Goal: Transaction & Acquisition: Purchase product/service

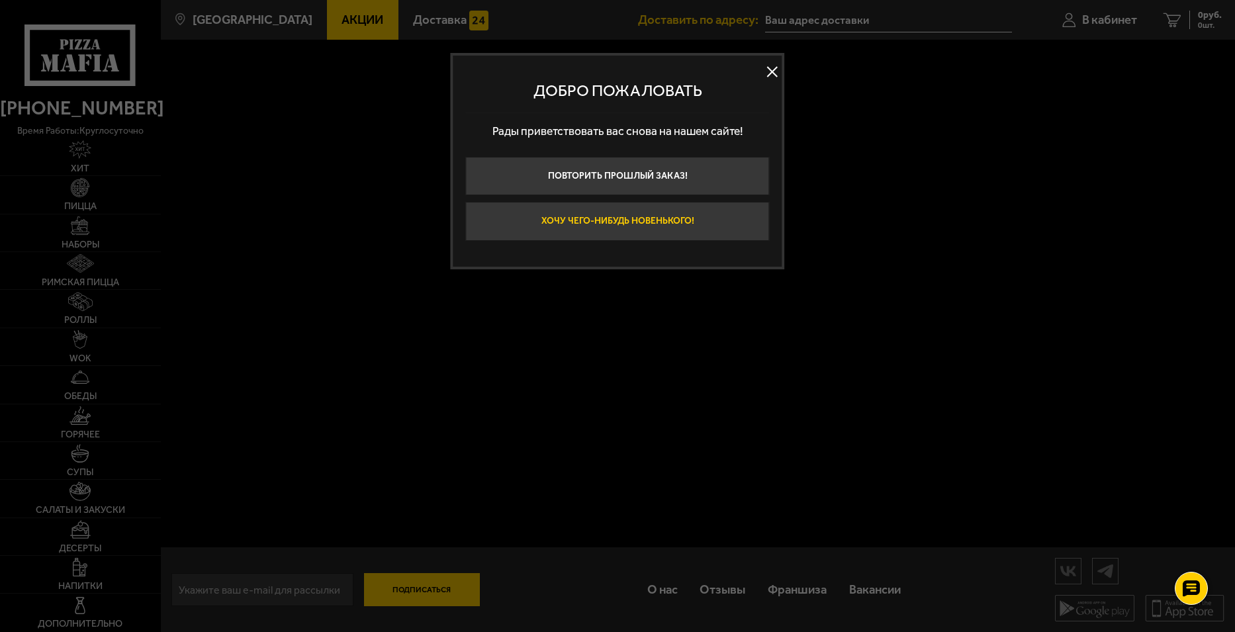
click at [517, 226] on button "Хочу чего-нибудь новенького!" at bounding box center [618, 221] width 304 height 38
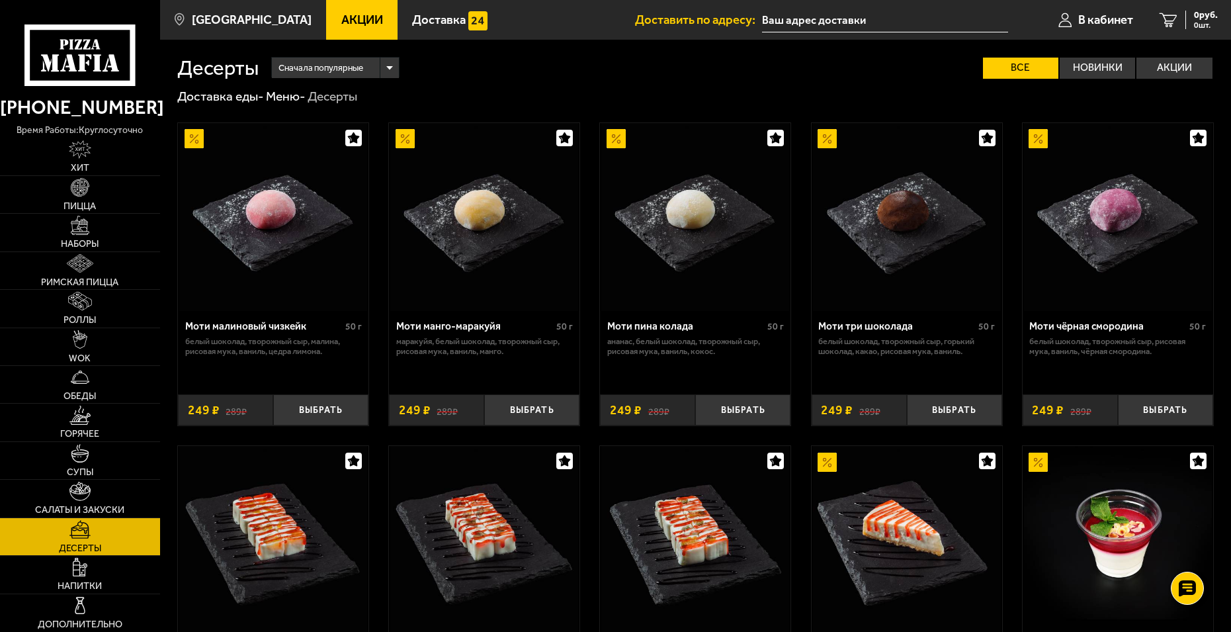
click at [349, 25] on span "Акции" at bounding box center [362, 20] width 42 height 13
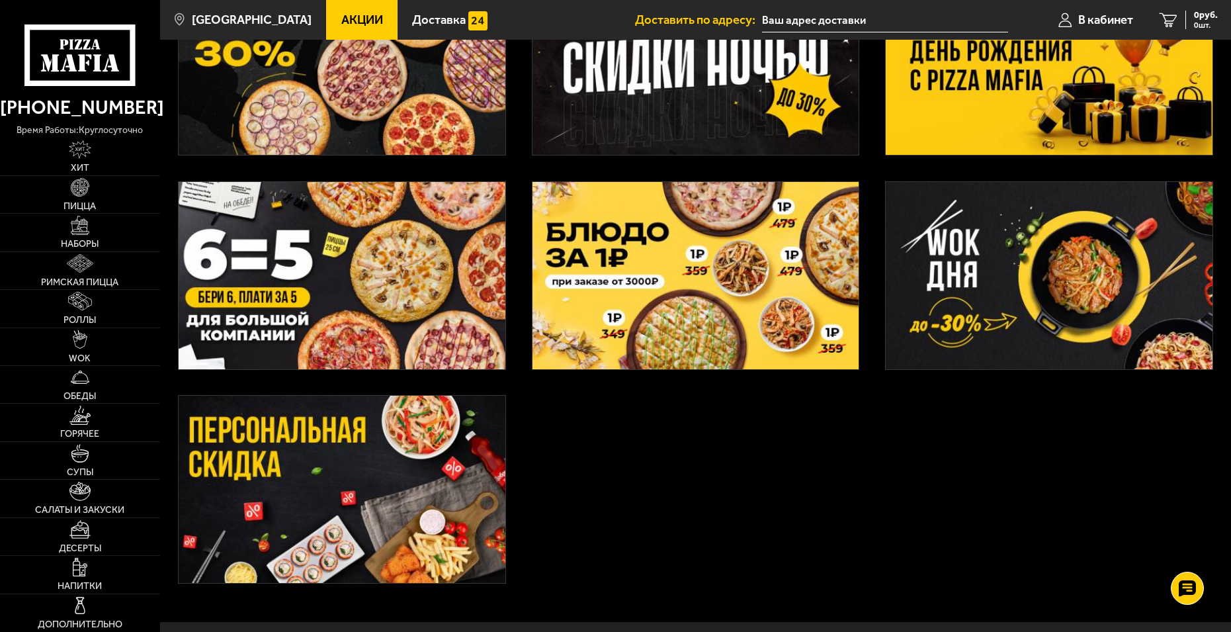
scroll to position [380, 0]
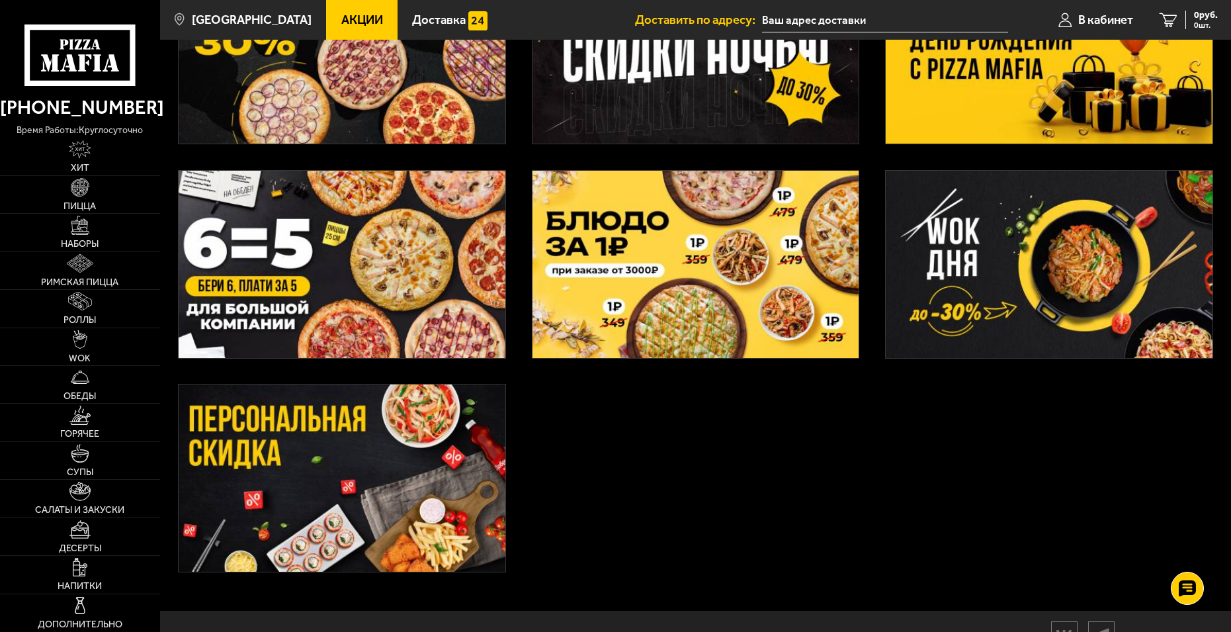
click at [355, 489] on img at bounding box center [342, 477] width 327 height 187
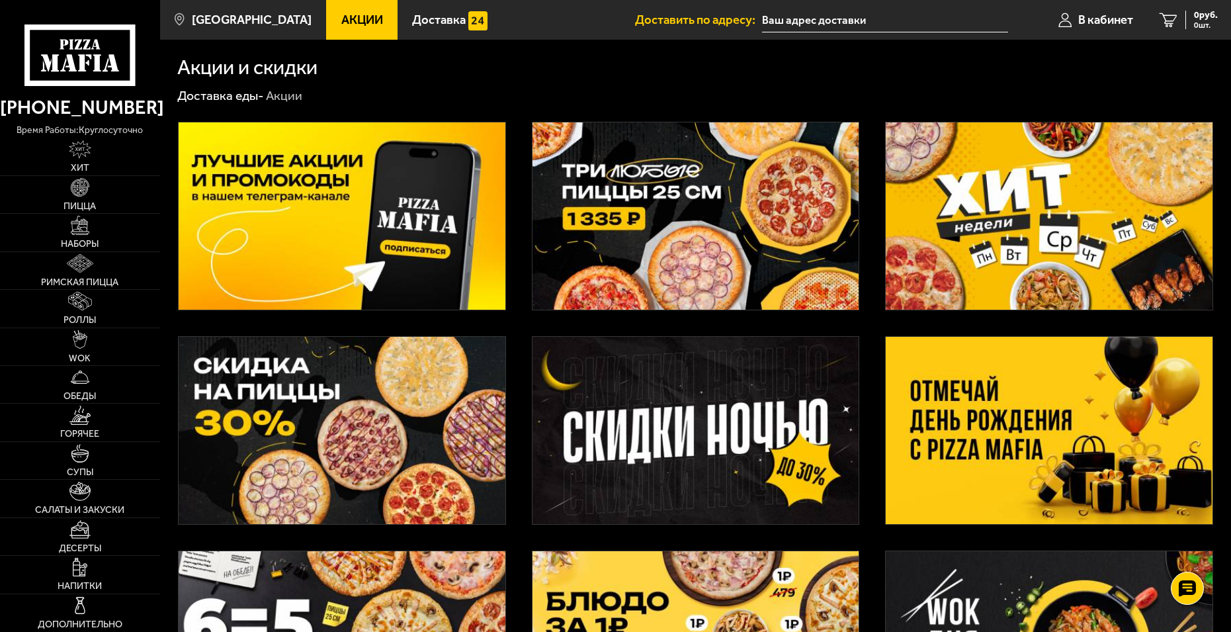
click at [957, 228] on img at bounding box center [1049, 215] width 327 height 187
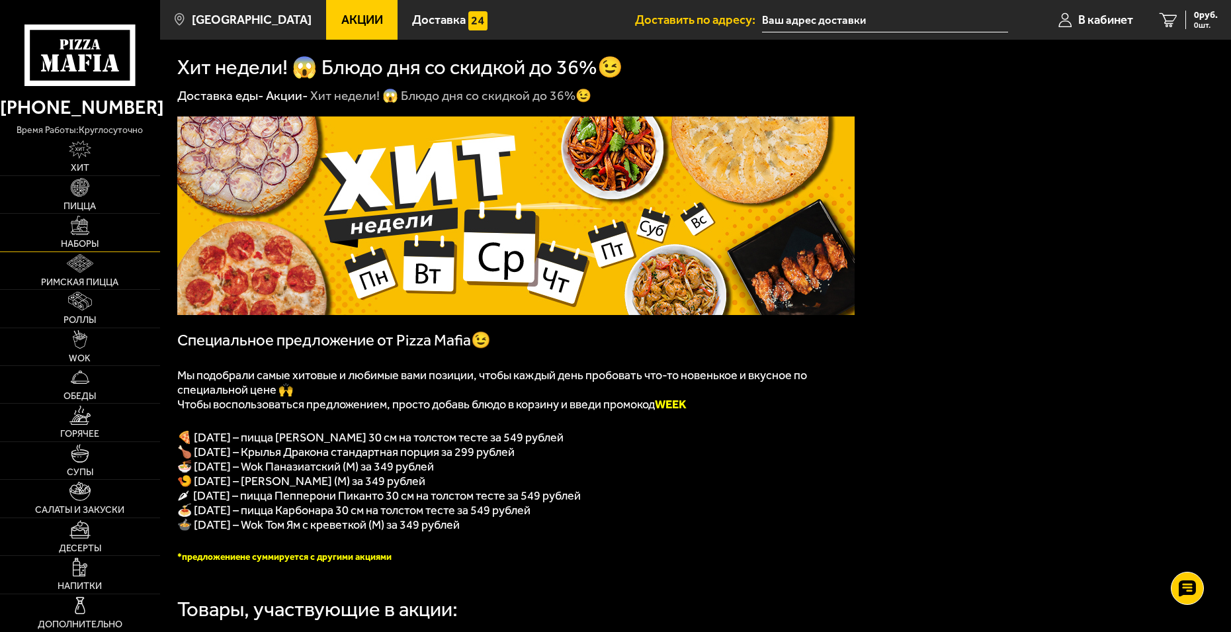
click at [87, 235] on link "Наборы" at bounding box center [80, 232] width 160 height 37
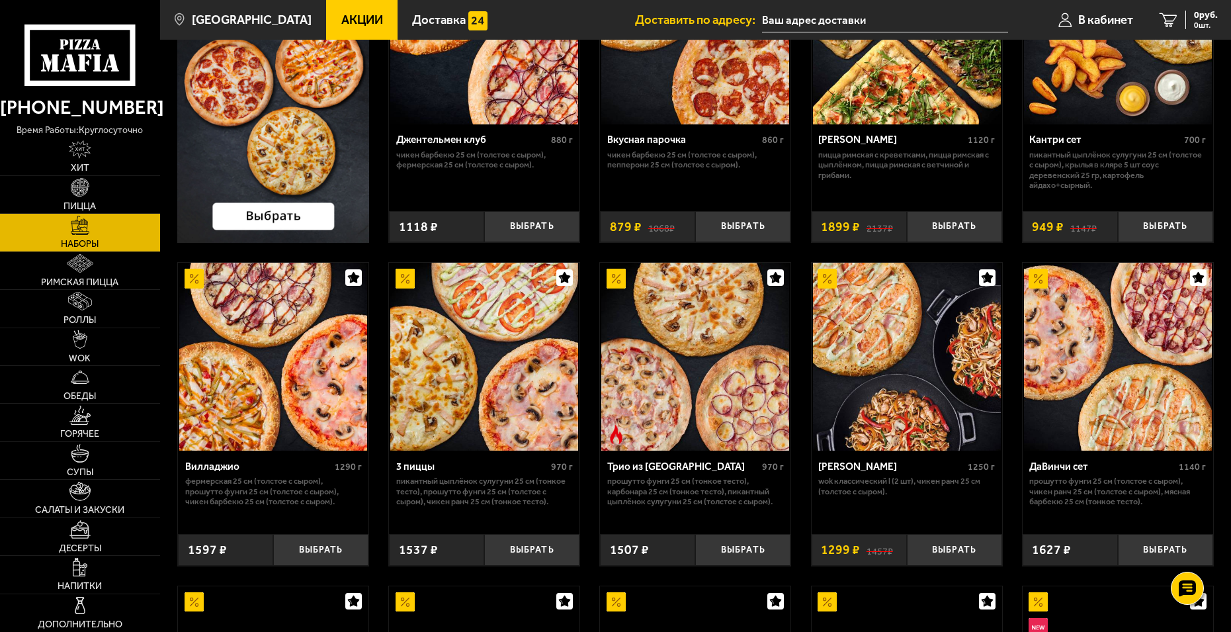
scroll to position [198, 0]
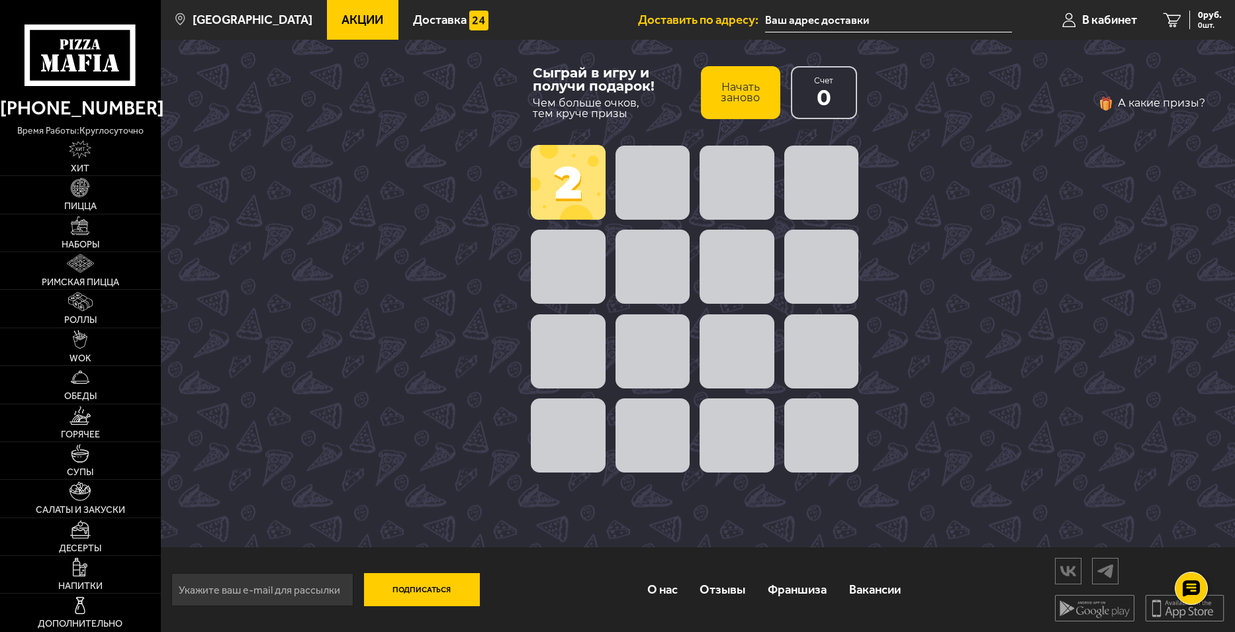
click at [585, 185] on span at bounding box center [568, 182] width 75 height 75
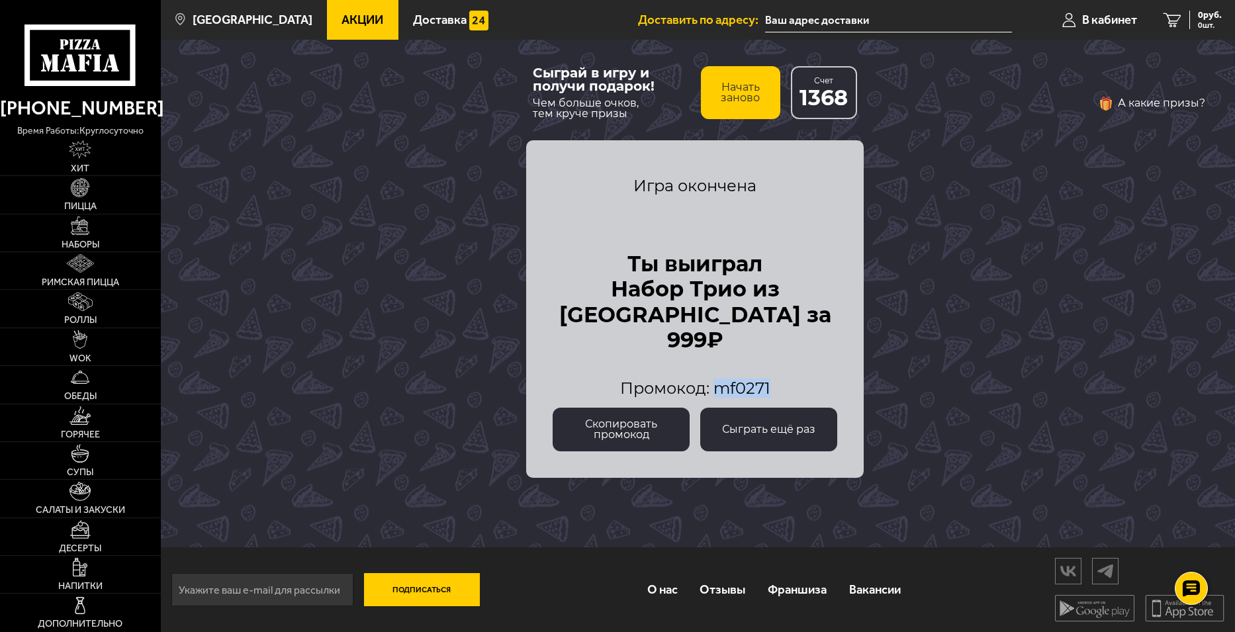
drag, startPoint x: 775, startPoint y: 386, endPoint x: 717, endPoint y: 386, distance: 58.2
click at [717, 386] on div "Промокод: mf0271" at bounding box center [694, 388] width 284 height 16
copy span "mf0271"
click at [83, 227] on img at bounding box center [80, 225] width 19 height 19
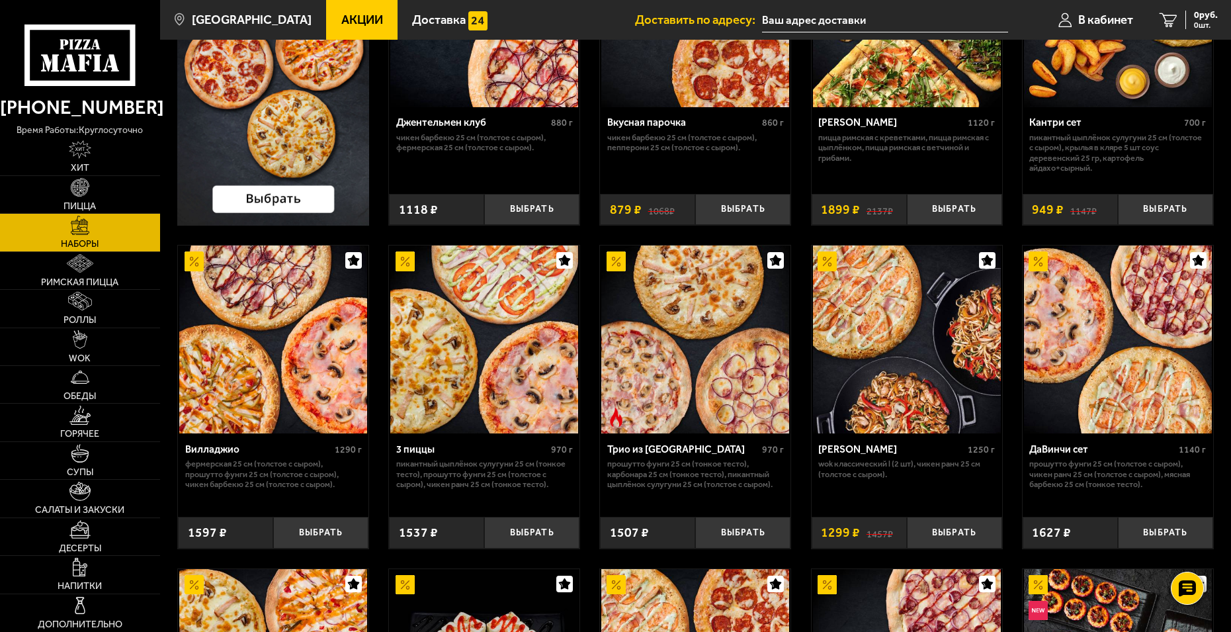
scroll to position [265, 0]
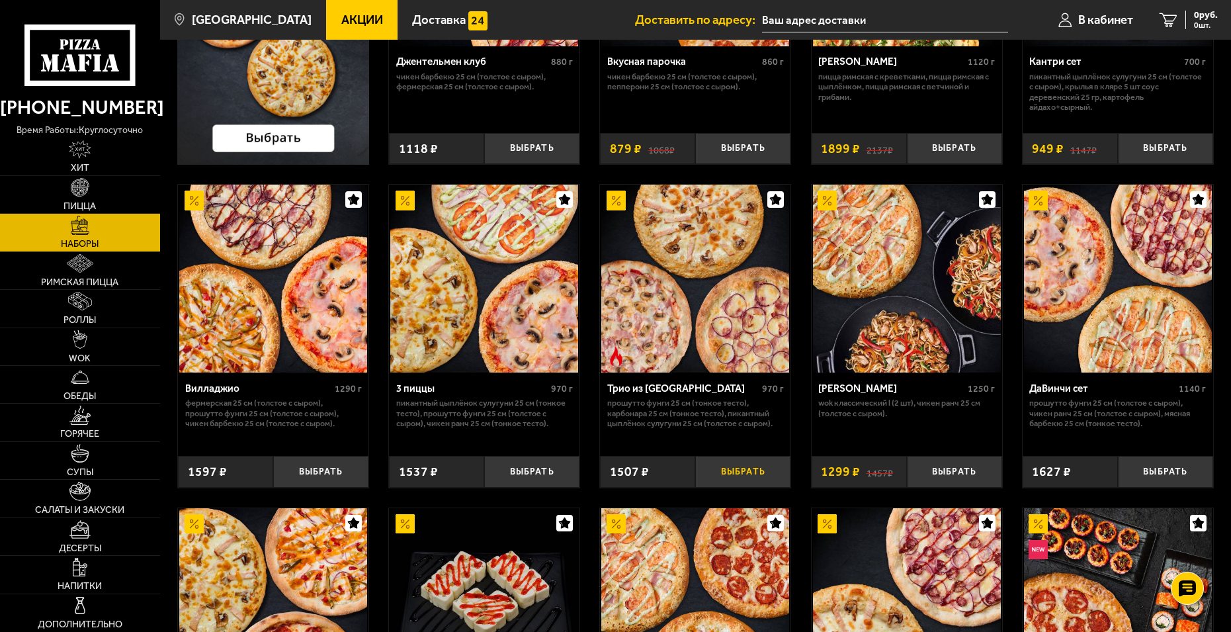
click at [726, 471] on button "Выбрать" at bounding box center [742, 471] width 95 height 31
click at [1175, 24] on div "1507 руб. 1 шт." at bounding box center [1194, 20] width 48 height 19
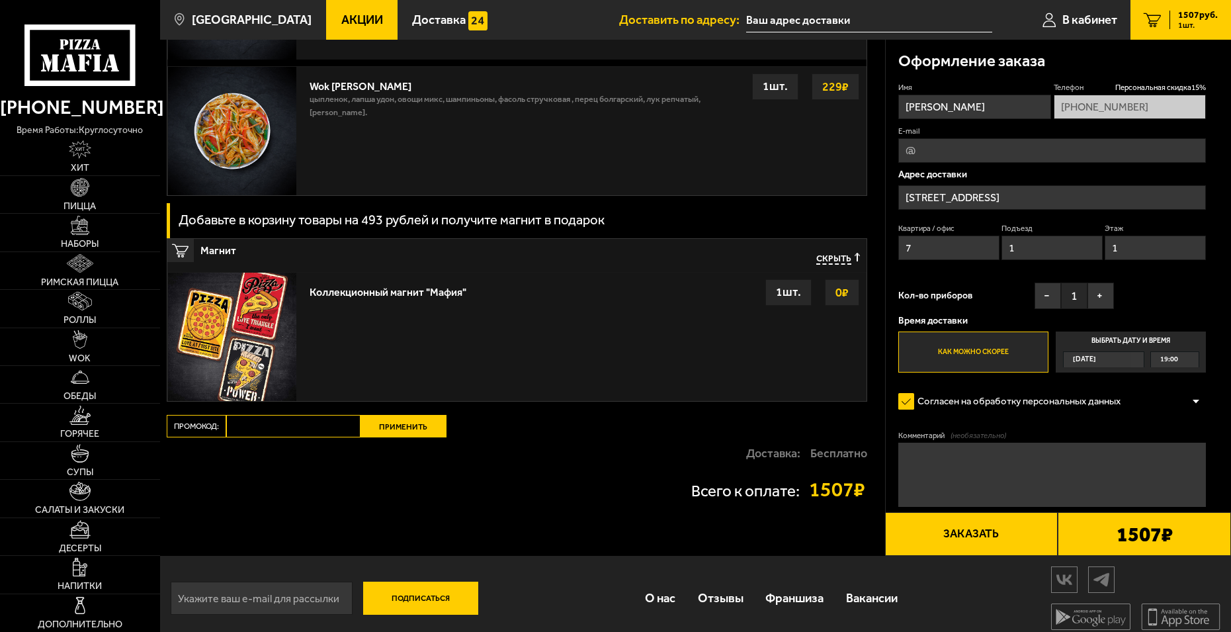
scroll to position [1488, 0]
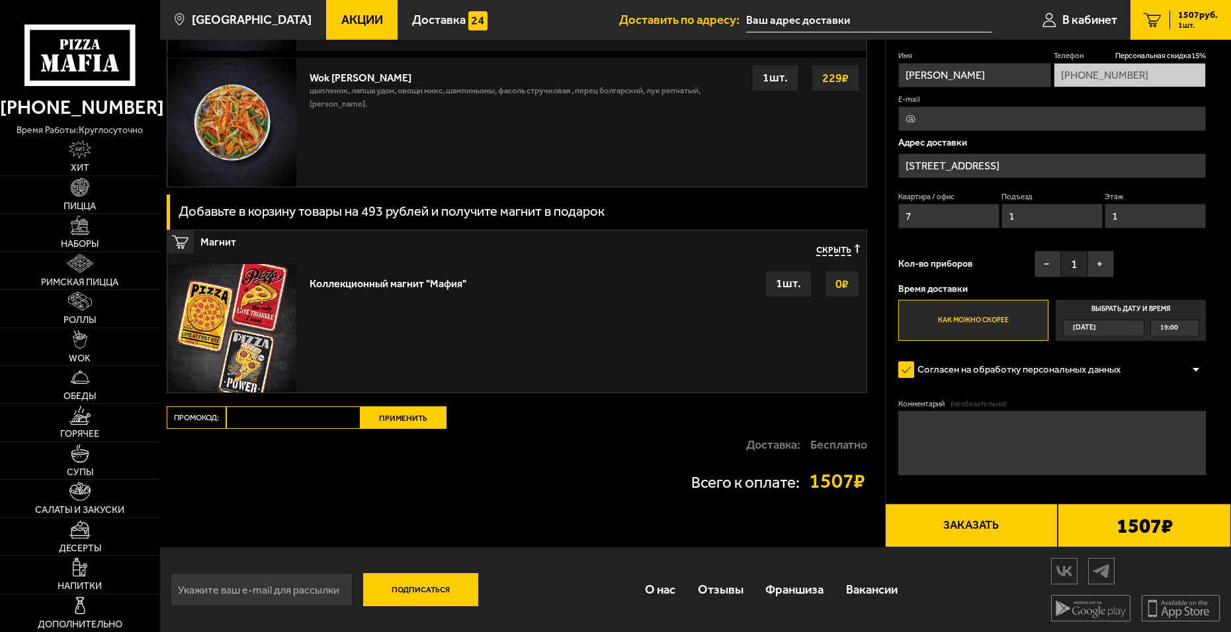
click at [322, 417] on input "Промокод:" at bounding box center [293, 417] width 134 height 22
paste input "mf0271"
type input "mf0271"
click at [393, 418] on button "Применить" at bounding box center [404, 417] width 86 height 22
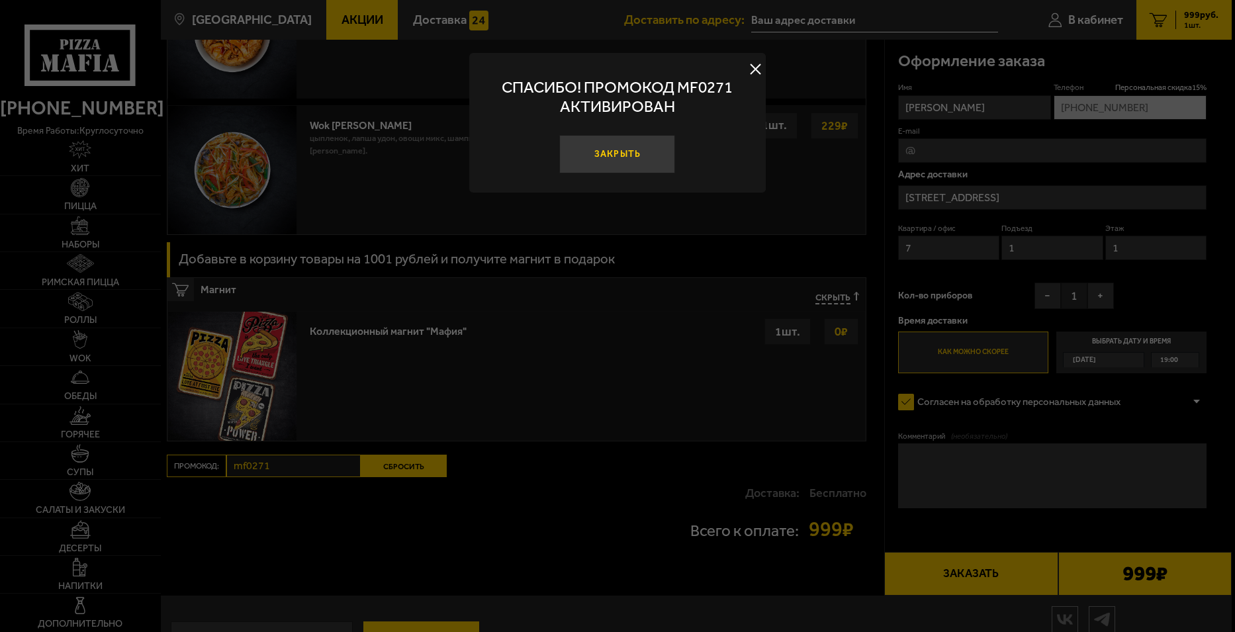
click at [632, 148] on button "Закрыть" at bounding box center [618, 154] width 116 height 38
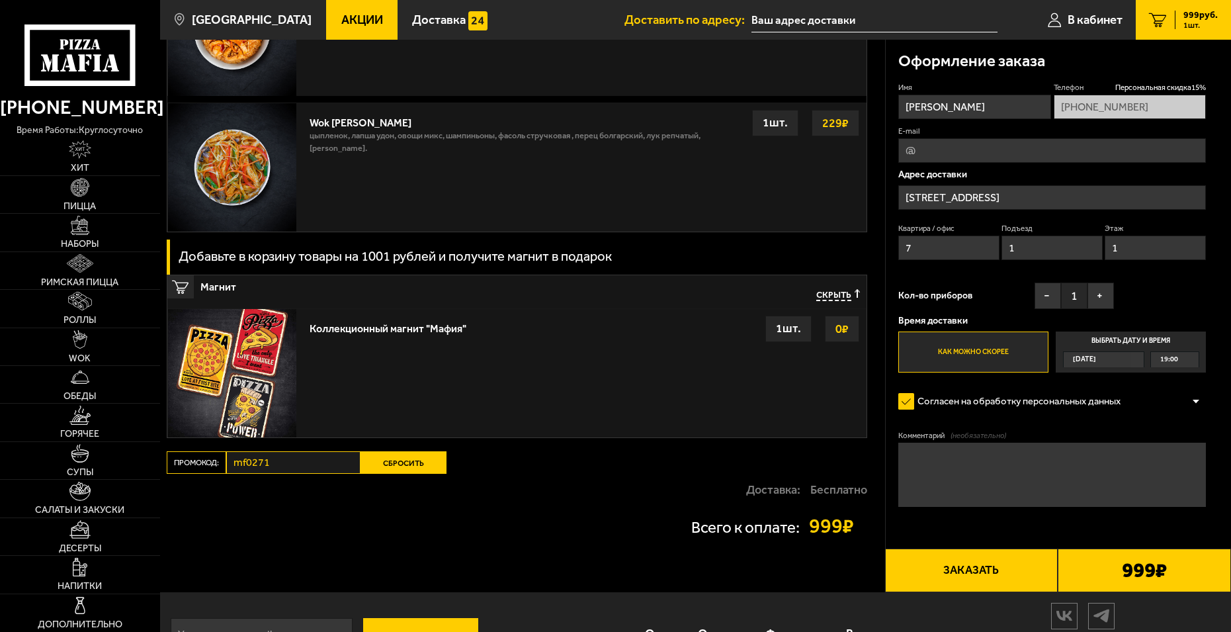
click at [1000, 478] on textarea "Комментарий (необязательно)" at bounding box center [1052, 475] width 308 height 64
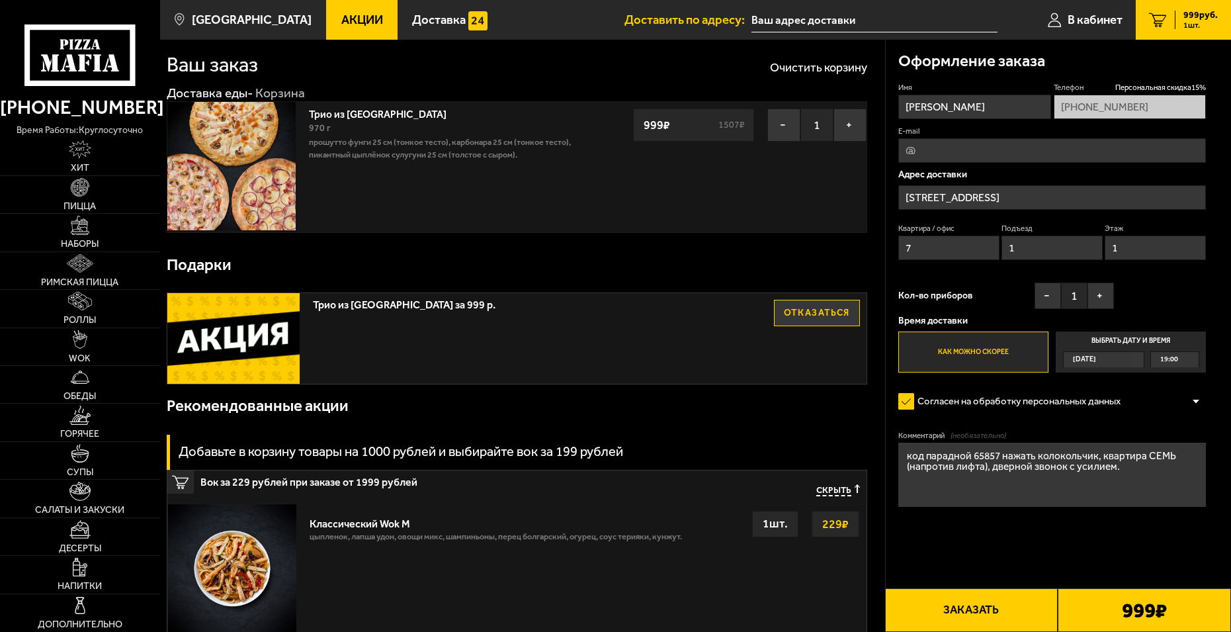
scroll to position [0, 0]
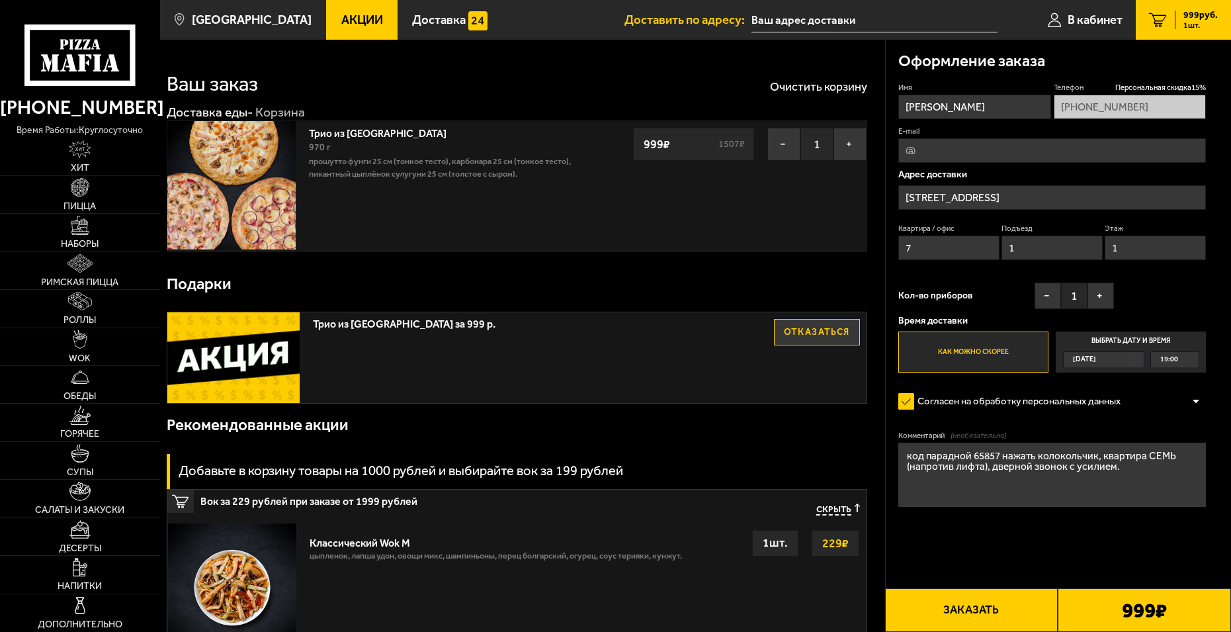
type textarea "код парадной 65857 нажать колокольчик, квартира СЕМЬ (напротив лифта), дверной …"
click at [951, 616] on button "Заказать" at bounding box center [971, 610] width 173 height 44
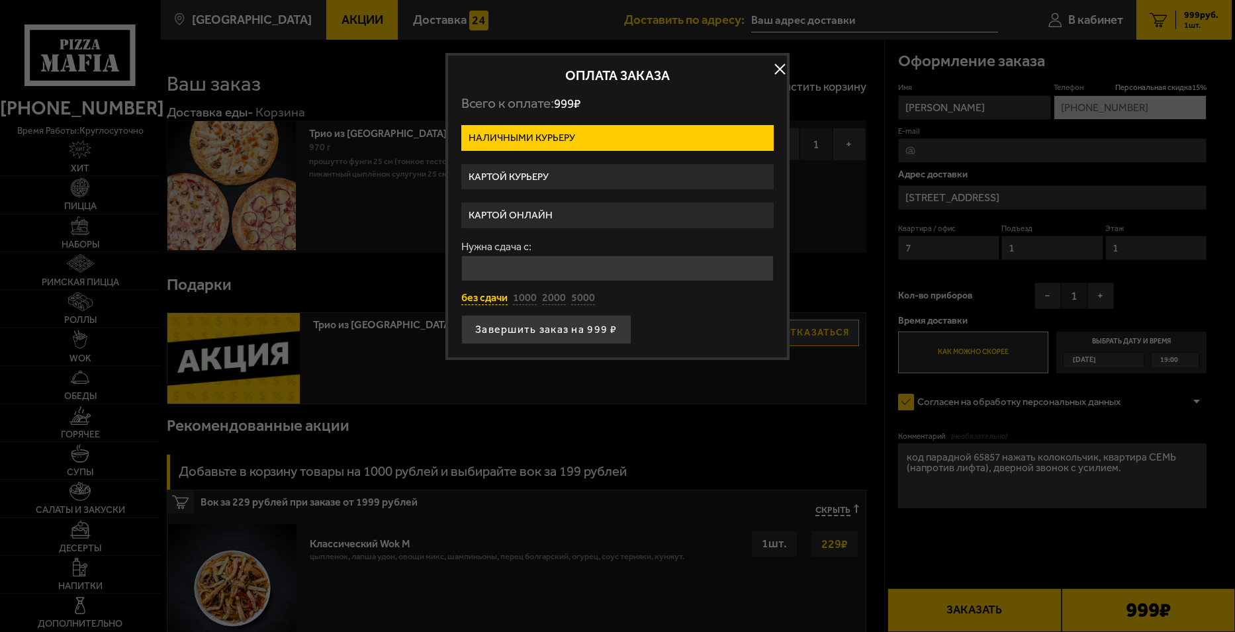
click at [480, 292] on button "без сдачи" at bounding box center [484, 298] width 46 height 15
type input "0"
click at [493, 327] on button "Завершить заказ на 999 ₽" at bounding box center [546, 329] width 170 height 29
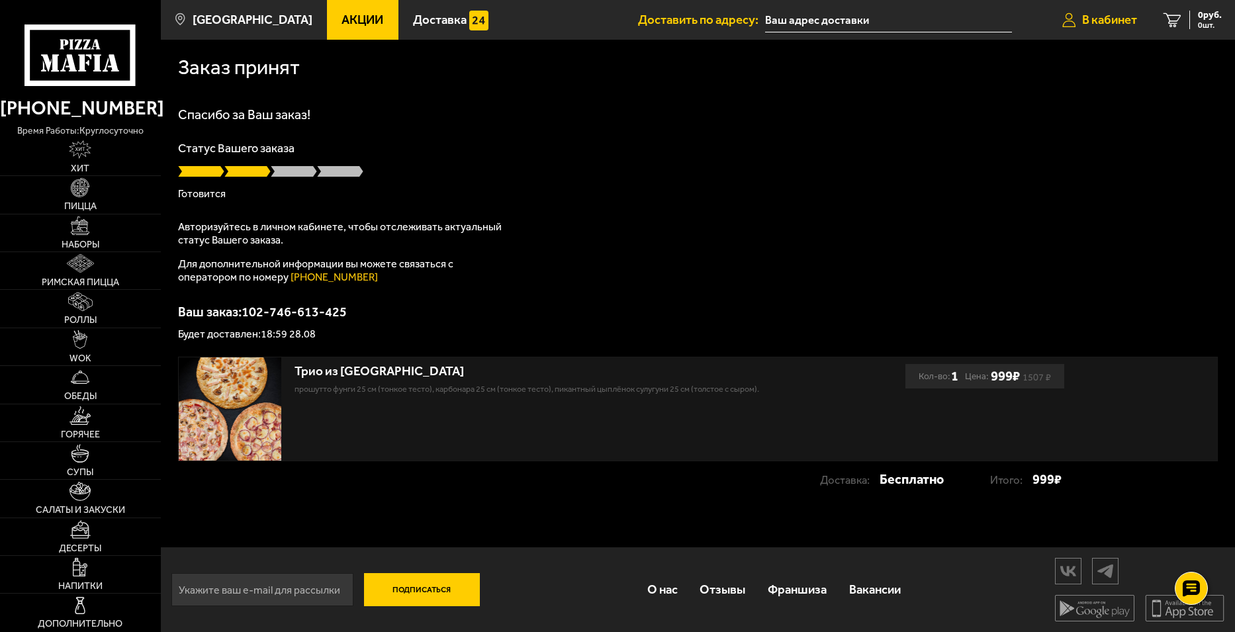
click at [1096, 9] on link "В кабинет" at bounding box center [1099, 20] width 101 height 40
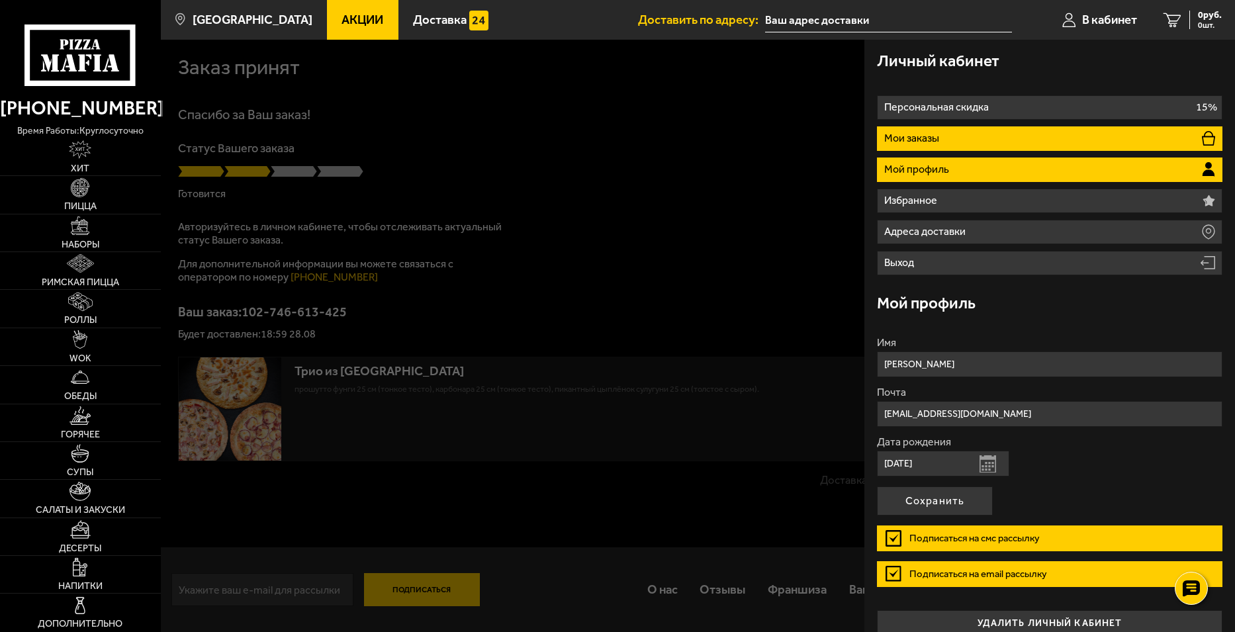
click at [970, 138] on li "Мои заказы" at bounding box center [1049, 138] width 345 height 24
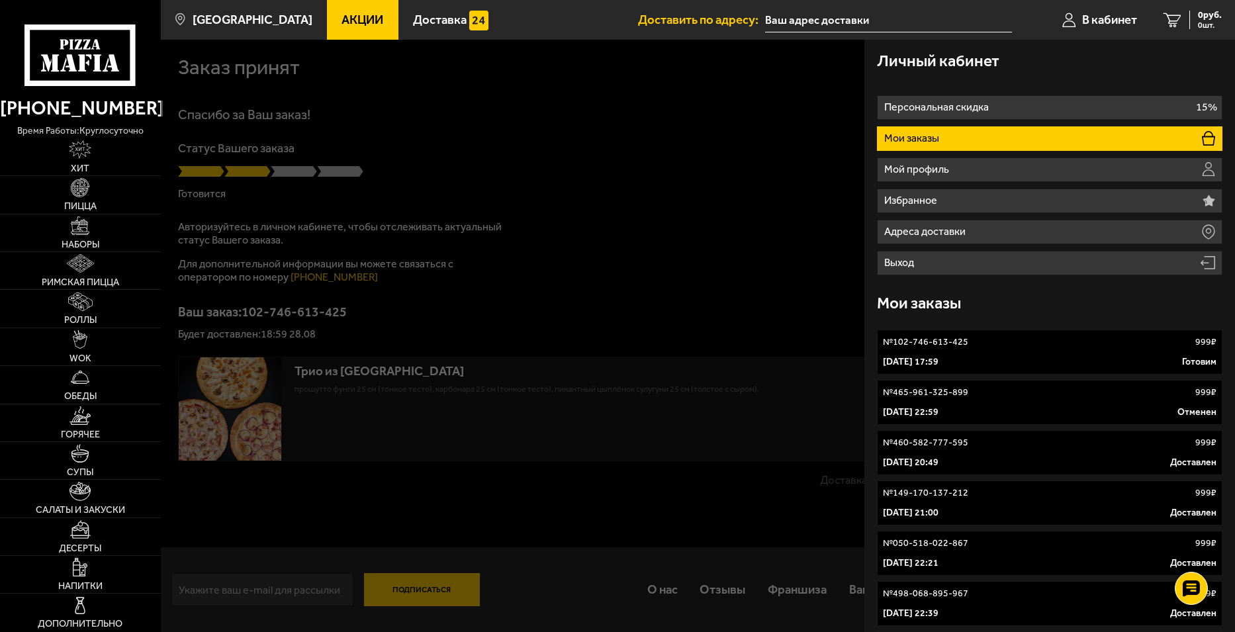
click at [1005, 340] on div "№ 102-746-613-425 999 ₽" at bounding box center [1049, 341] width 333 height 13
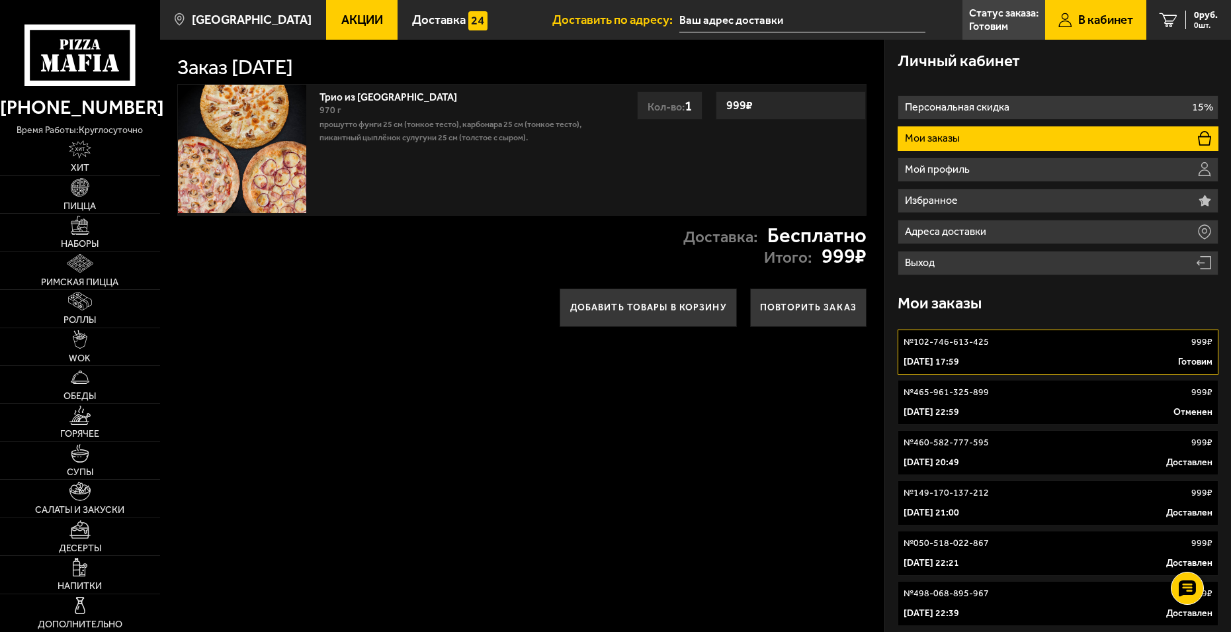
click at [1129, 359] on div "28 августа 2025 г. 17:59 Готовим" at bounding box center [1058, 361] width 309 height 13
click at [1095, 349] on div "№ 102-746-613-425 999 ₽" at bounding box center [1058, 341] width 309 height 13
